Goal: Task Accomplishment & Management: Manage account settings

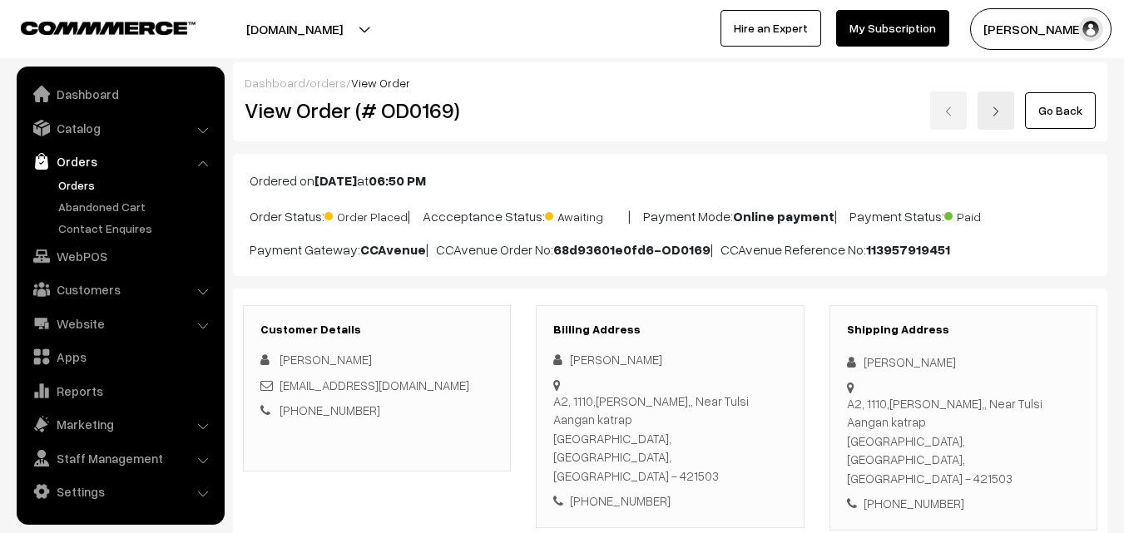
scroll to position [83, 0]
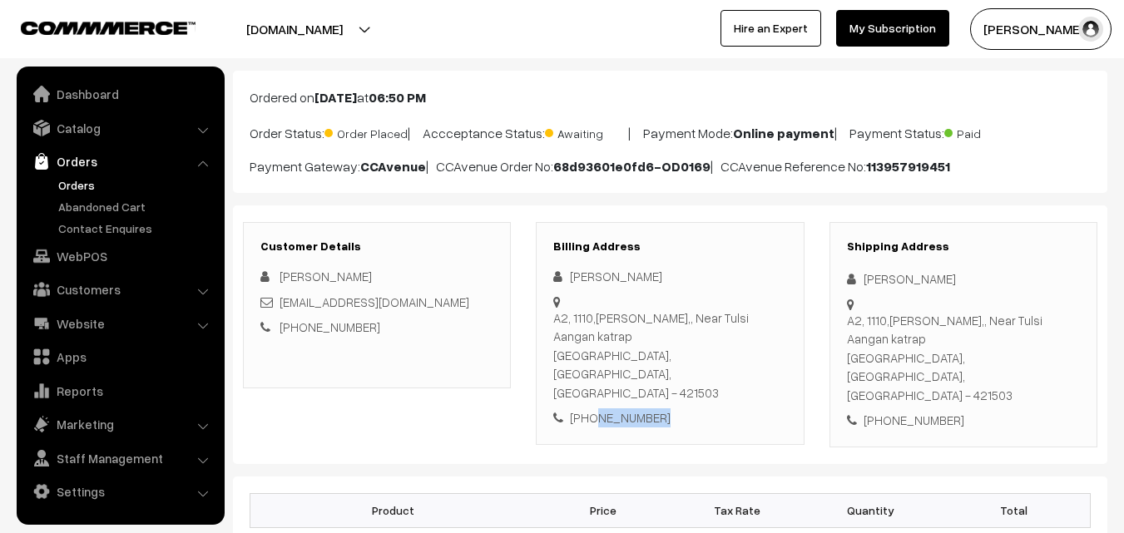
click at [65, 184] on link "Orders" at bounding box center [136, 184] width 165 height 17
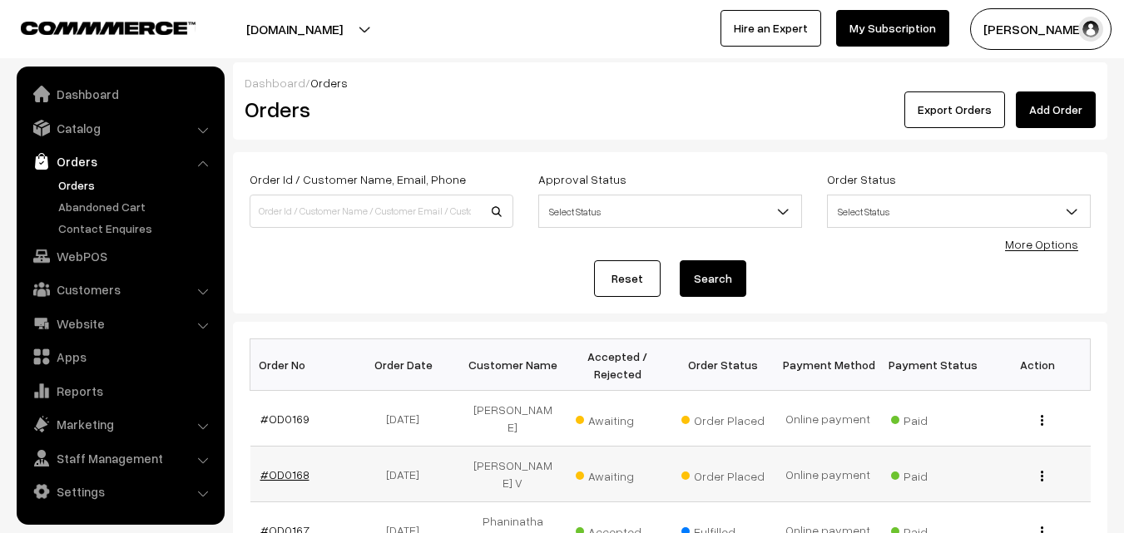
click at [291, 468] on link "#OD0168" at bounding box center [284, 475] width 49 height 14
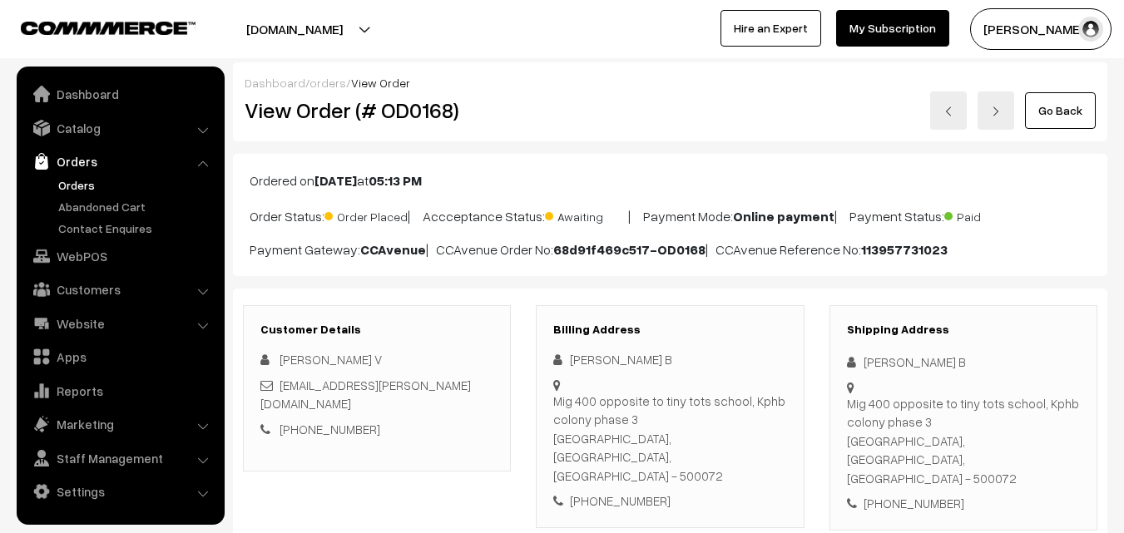
scroll to position [83, 0]
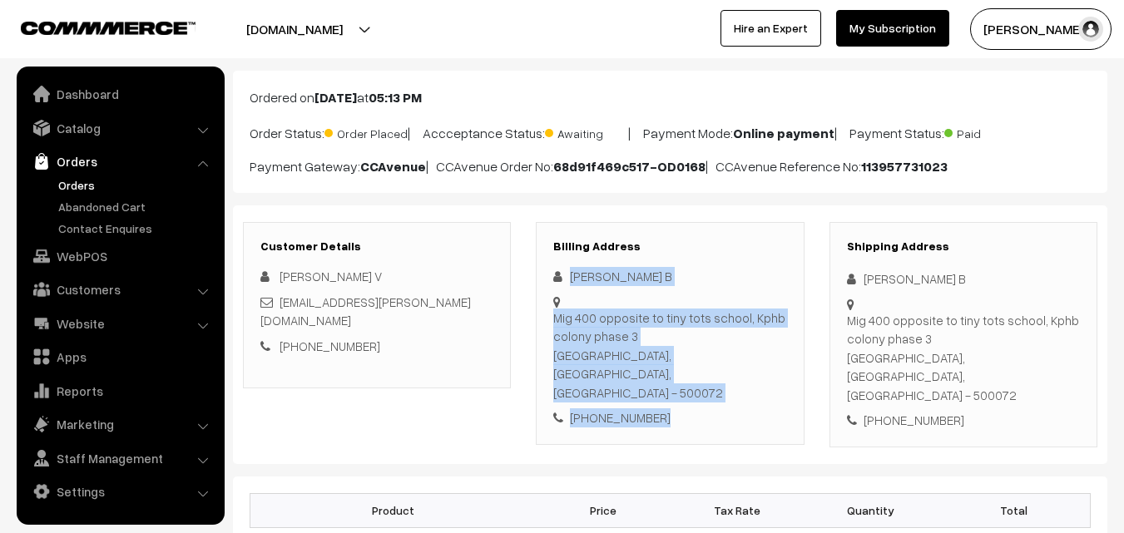
drag, startPoint x: 569, startPoint y: 272, endPoint x: 693, endPoint y: 382, distance: 165.6
click at [693, 382] on div "[PERSON_NAME] B Mig 400 opposite to tiny tots school, Kphb colony phase 3 [GEOG…" at bounding box center [669, 347] width 233 height 161
copy div "[PERSON_NAME] B Mig 400 opposite to tiny tots school, [GEOGRAPHIC_DATA] - 50007…"
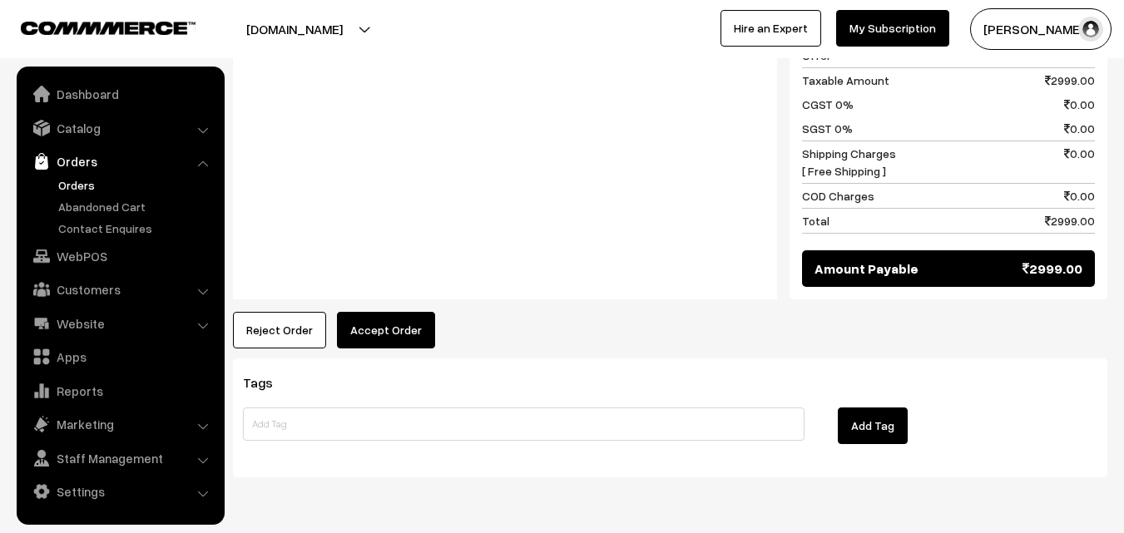
click at [375, 312] on button "Accept Order" at bounding box center [386, 330] width 98 height 37
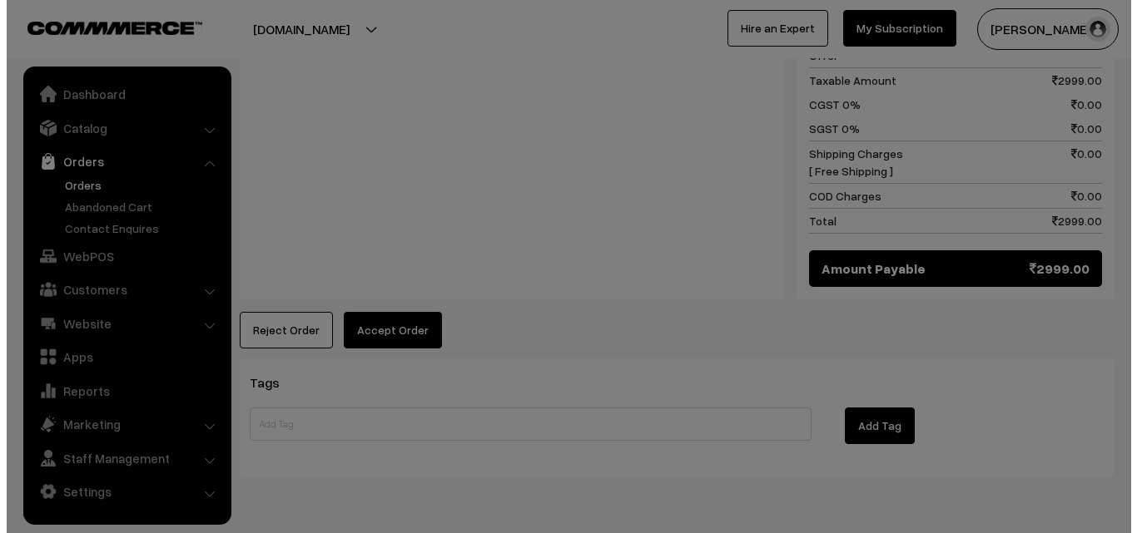
scroll to position [834, 0]
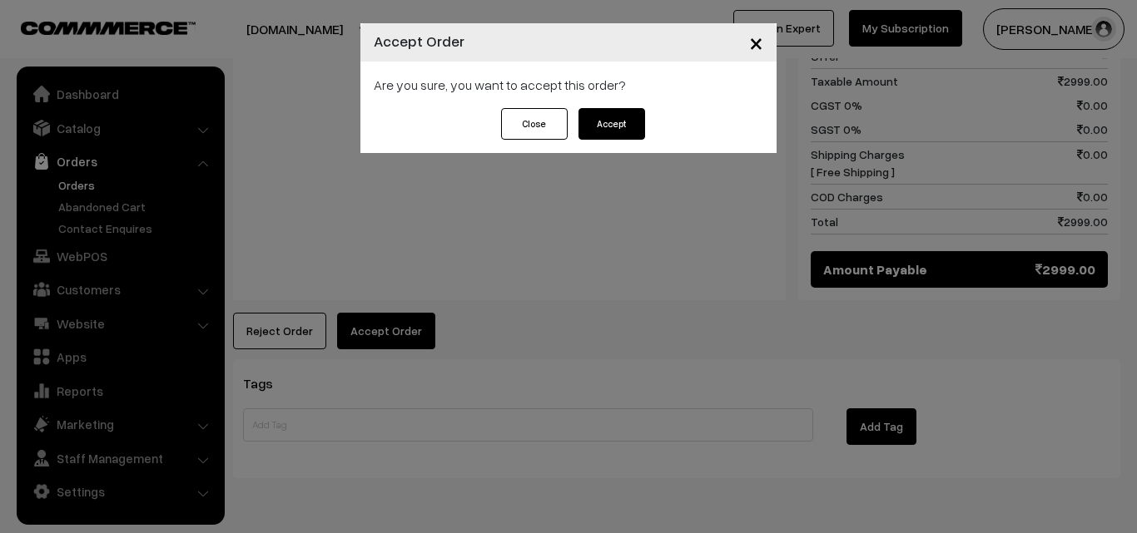
click at [620, 132] on button "Accept" at bounding box center [611, 124] width 67 height 32
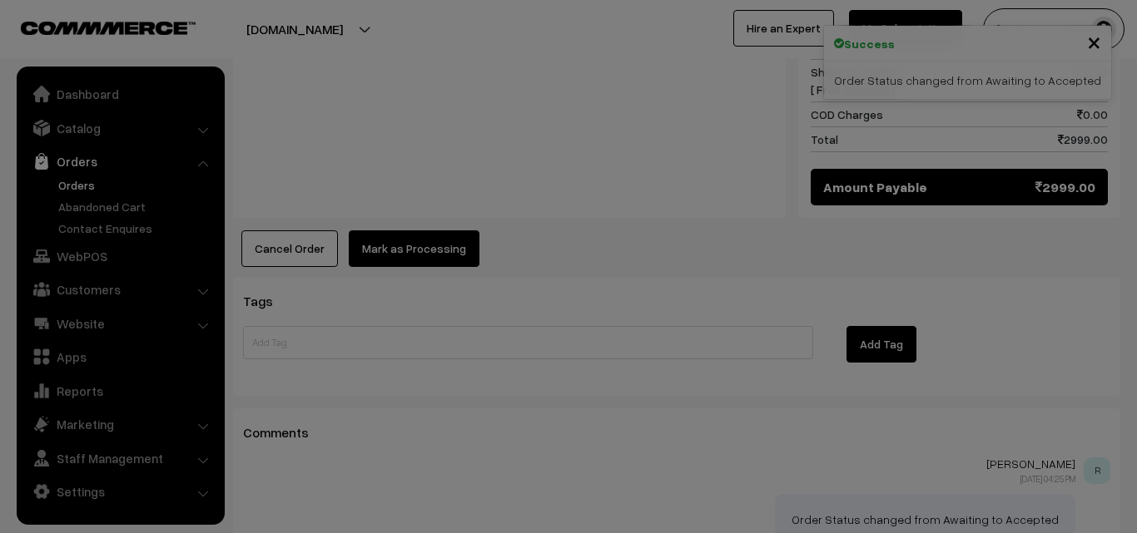
scroll to position [916, 0]
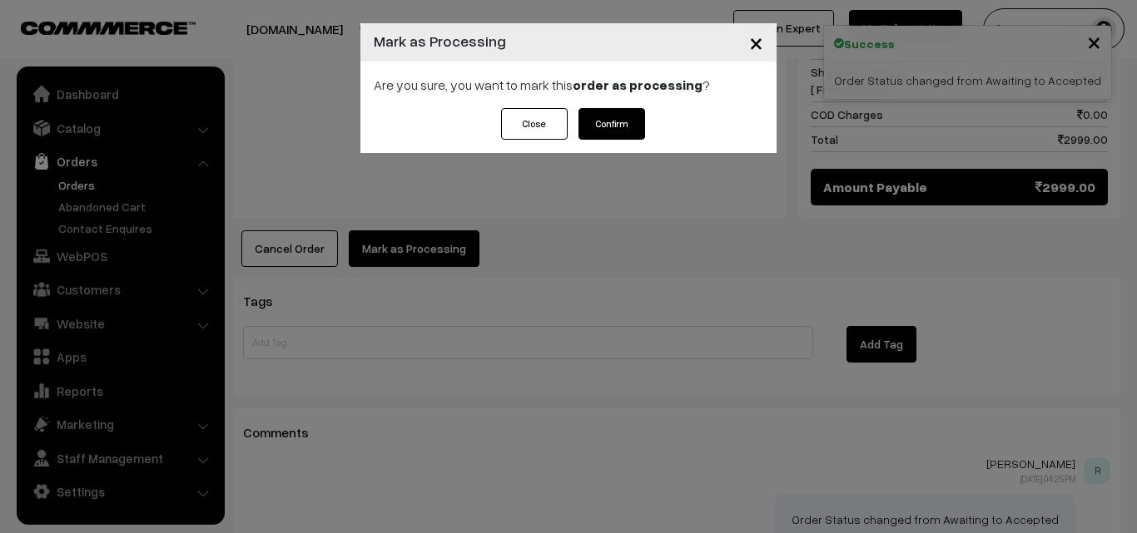
click at [597, 122] on button "Confirm" at bounding box center [611, 124] width 67 height 32
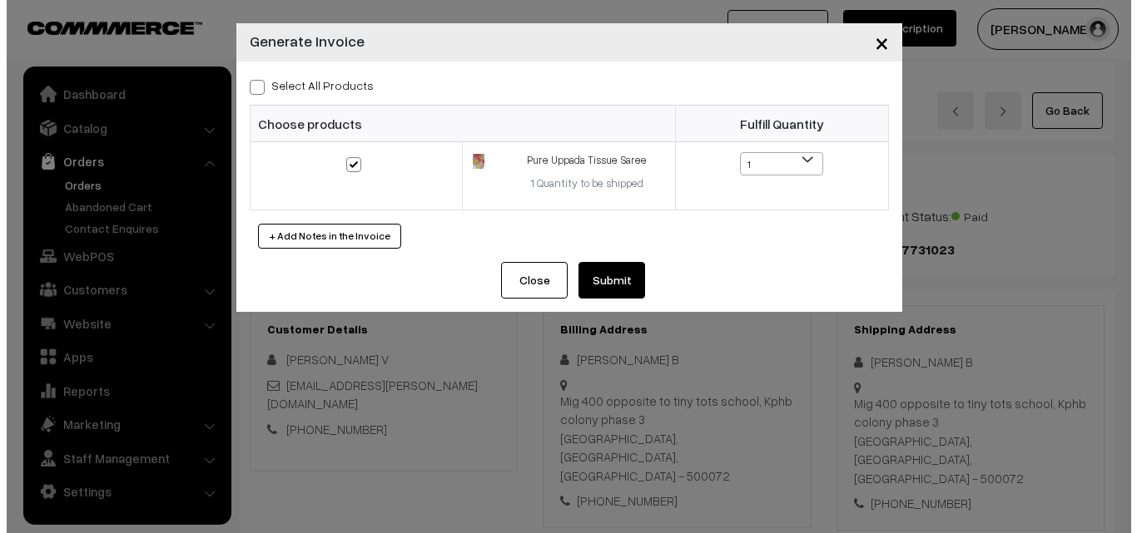
scroll to position [1000, 0]
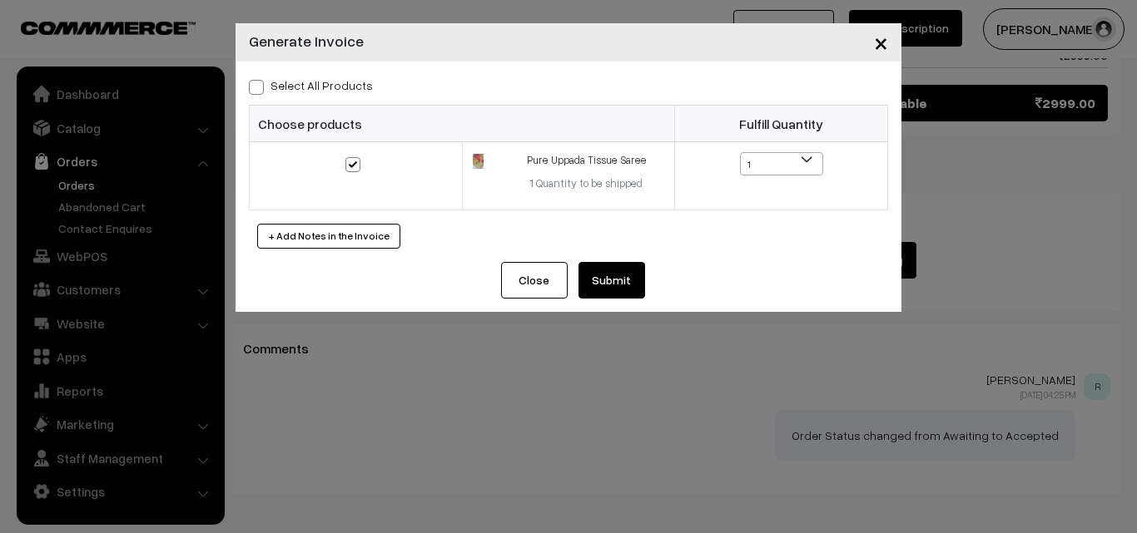
click at [607, 278] on button "Submit" at bounding box center [611, 280] width 67 height 37
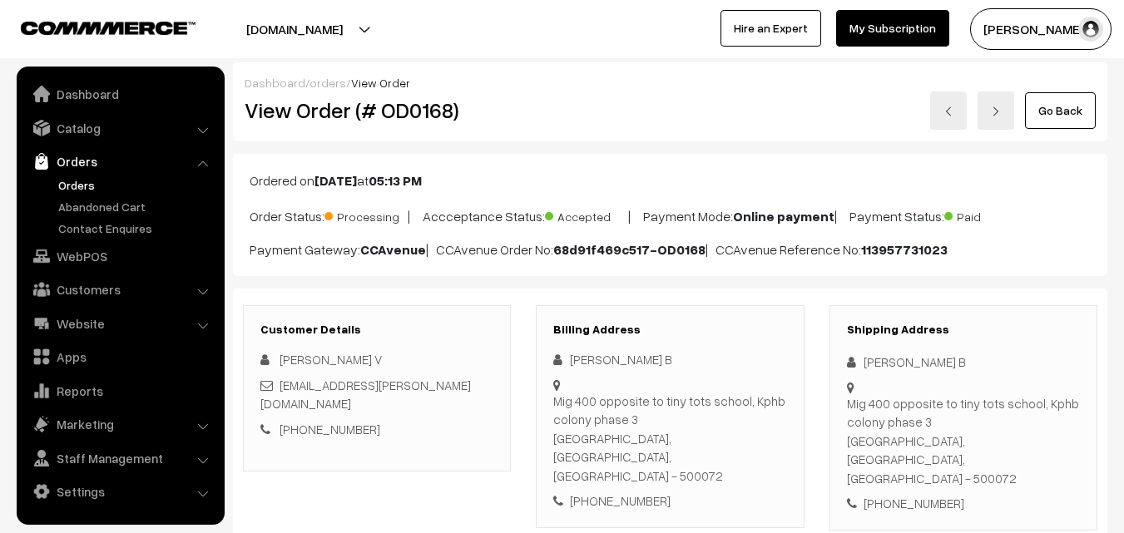
click at [74, 184] on link "Orders" at bounding box center [136, 184] width 165 height 17
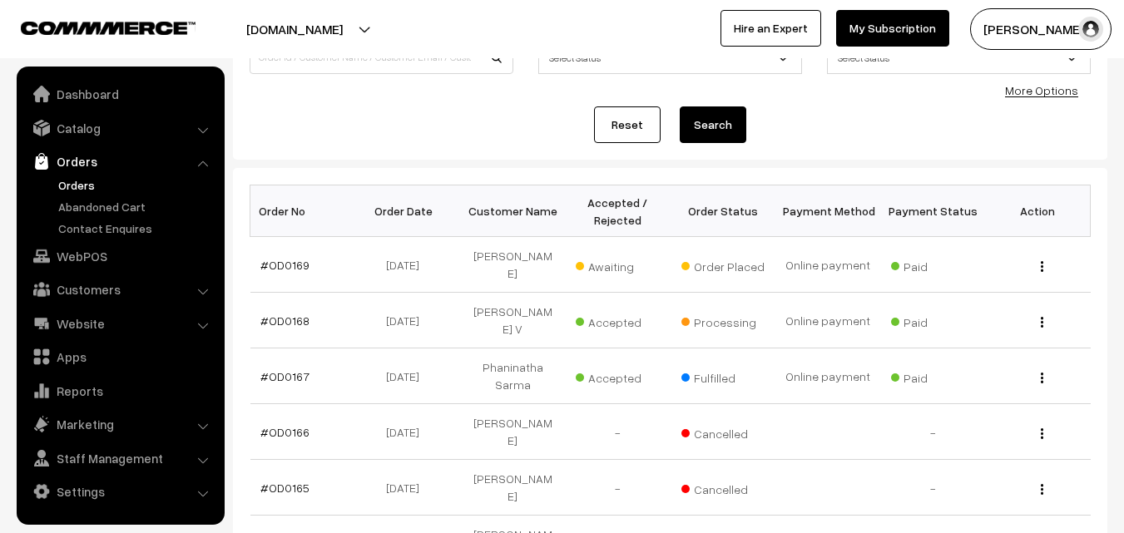
scroll to position [166, 0]
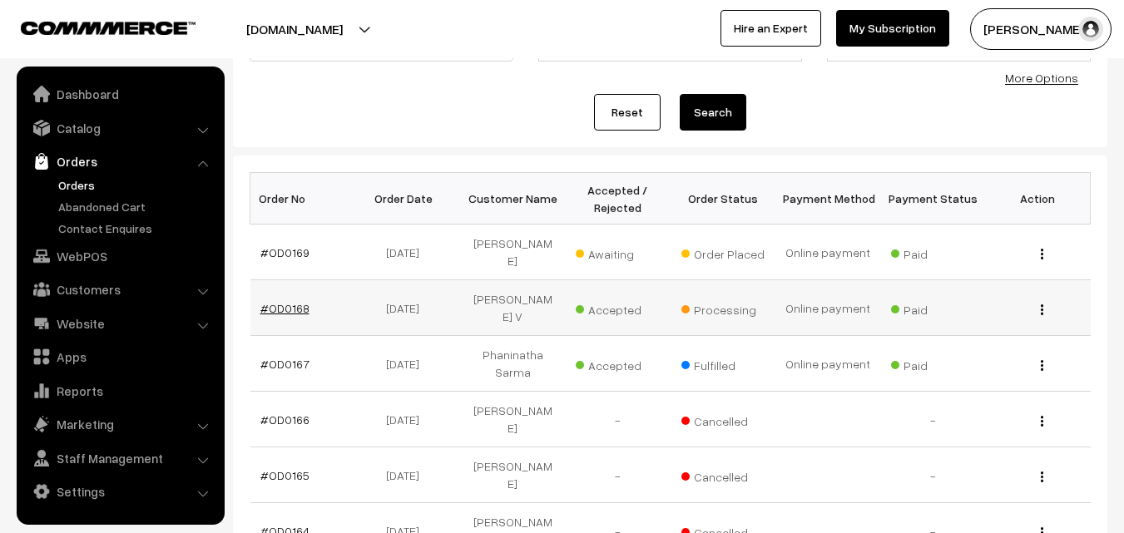
click at [270, 301] on link "#OD0168" at bounding box center [284, 308] width 49 height 14
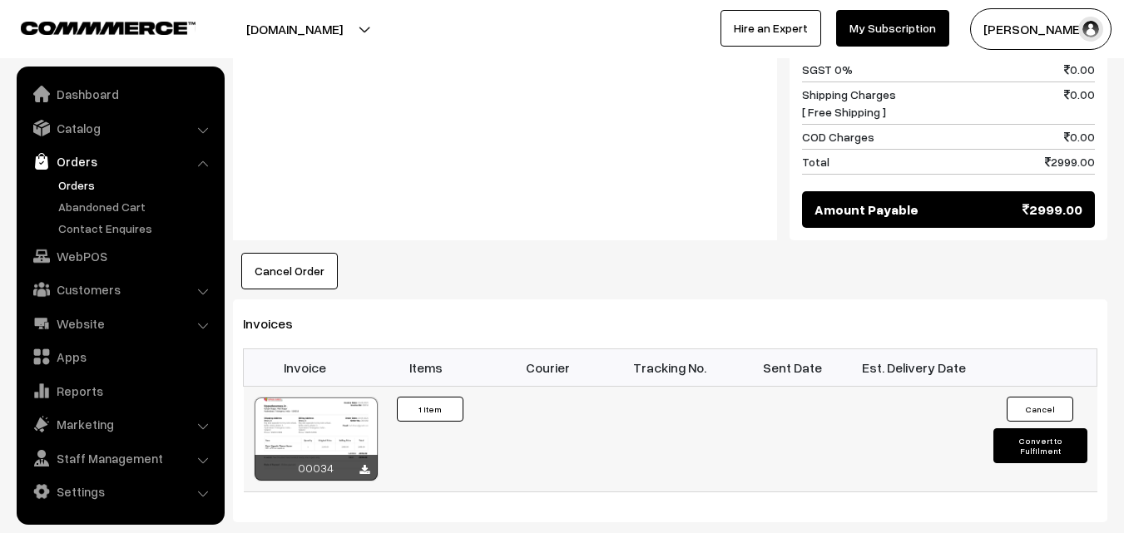
scroll to position [999, 0]
